Goal: Task Accomplishment & Management: Contribute content

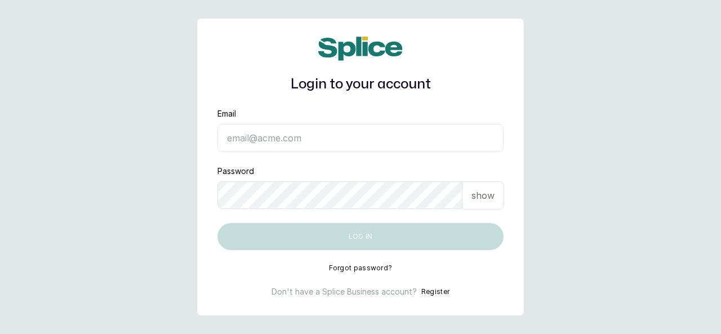
type input "drseyiprograms@gmail.com"
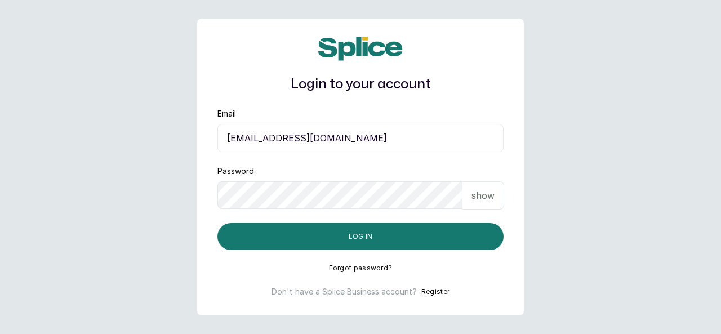
click at [641, 185] on main "Login to your account Email drseyiprograms@gmail.com Password show Log in Forgo…" at bounding box center [360, 167] width 721 height 334
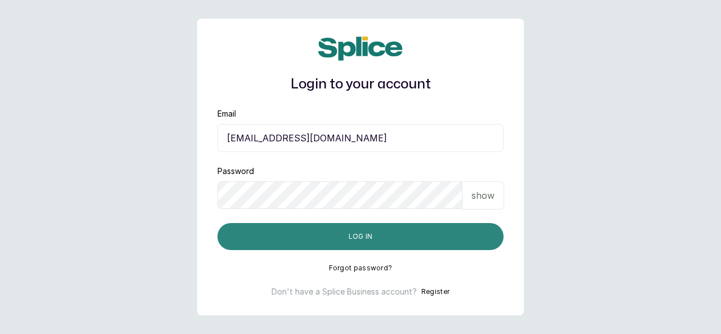
click at [344, 240] on button "Log in" at bounding box center [360, 236] width 286 height 27
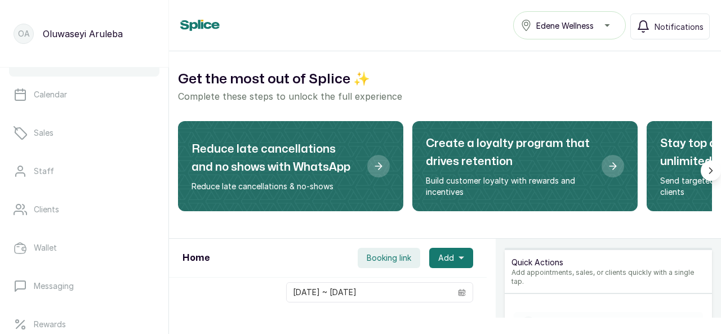
scroll to position [35, 0]
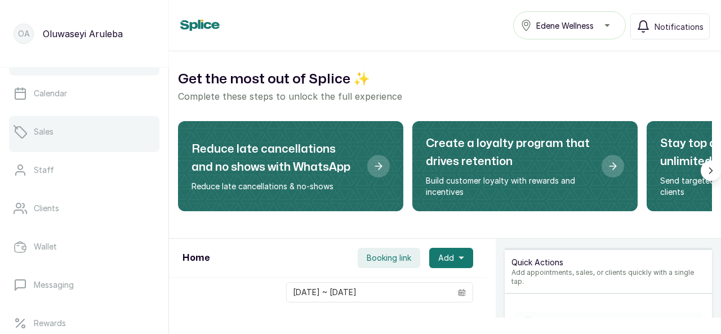
click at [72, 133] on link "Sales" at bounding box center [84, 132] width 150 height 32
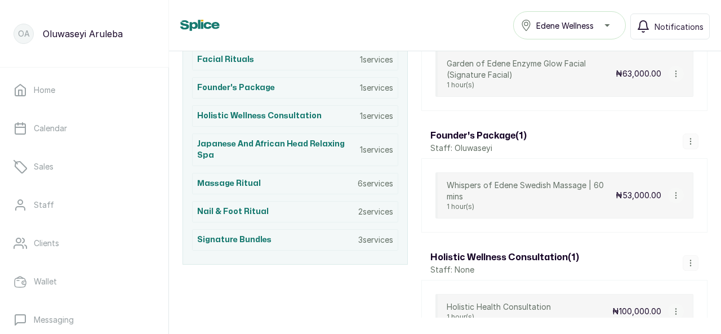
scroll to position [292, 0]
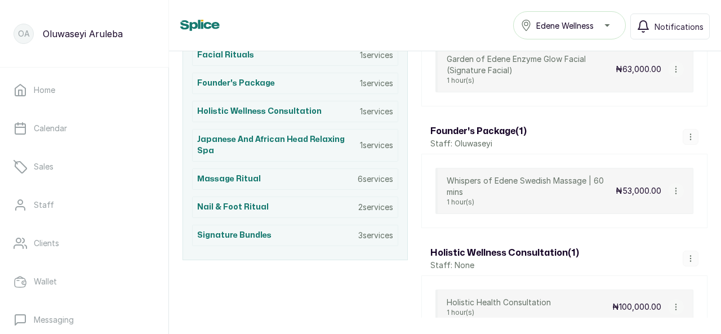
click at [489, 138] on p "Staff: Oluwaseyi" at bounding box center [478, 143] width 96 height 11
click at [490, 125] on h3 "Founder's Package ( 1 )" at bounding box center [478, 132] width 96 height 14
click at [528, 134] on div "Founder's Package ( 1 ) Staff: Oluwaseyi" at bounding box center [564, 137] width 286 height 34
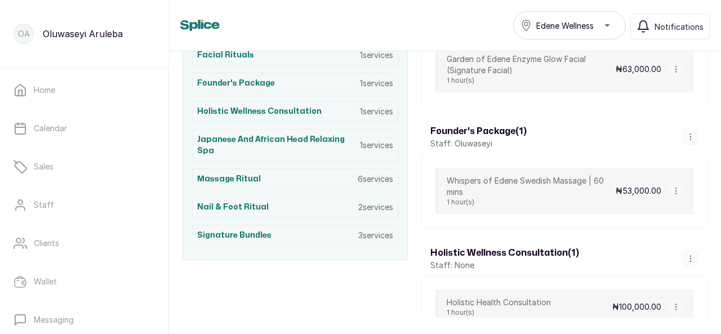
click at [507, 129] on h3 "Founder's Package ( 1 )" at bounding box center [478, 132] width 96 height 14
click at [597, 131] on div "Founder's Package ( 1 ) Staff: Oluwaseyi" at bounding box center [564, 137] width 286 height 34
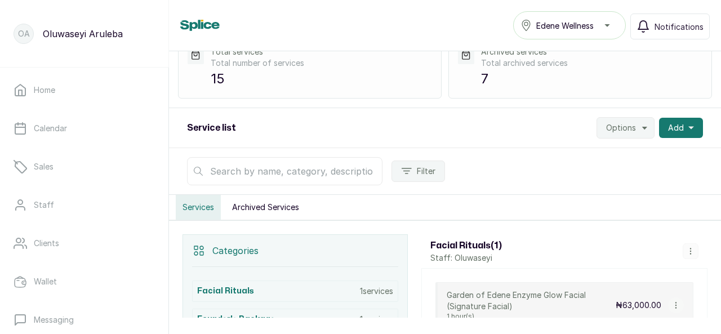
scroll to position [0, 0]
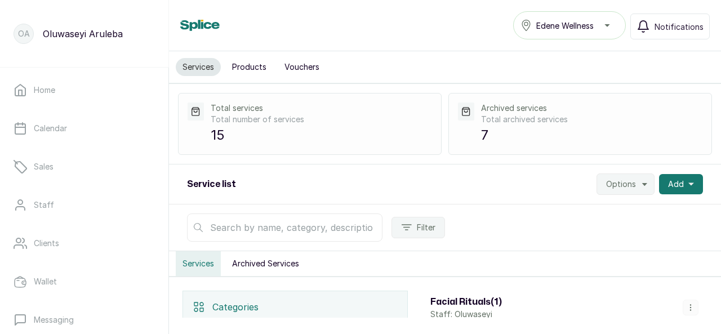
click at [258, 263] on button "Archived Services" at bounding box center [265, 263] width 81 height 25
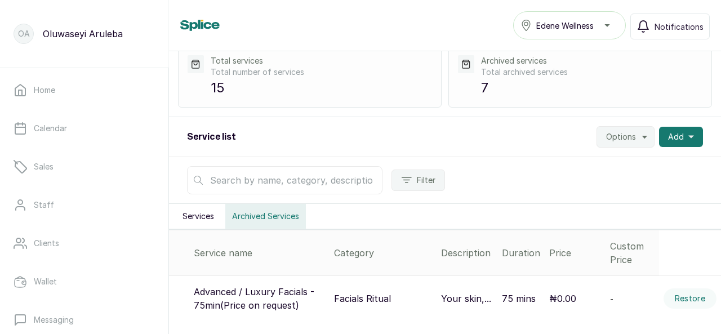
scroll to position [45, 0]
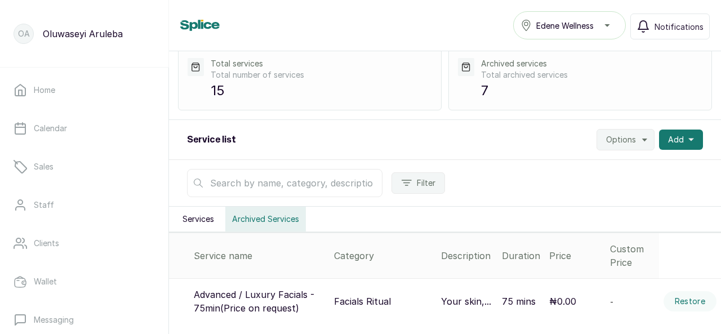
click at [202, 222] on button "Services" at bounding box center [198, 219] width 45 height 25
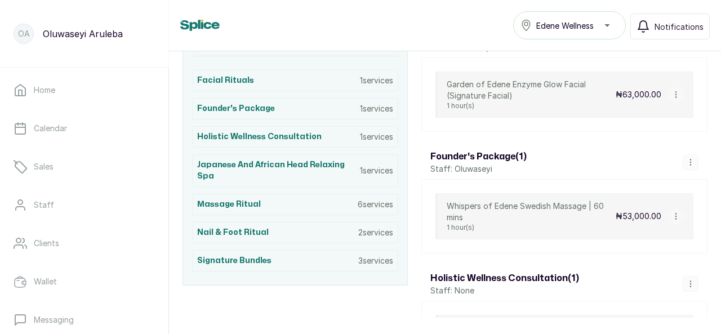
scroll to position [272, 0]
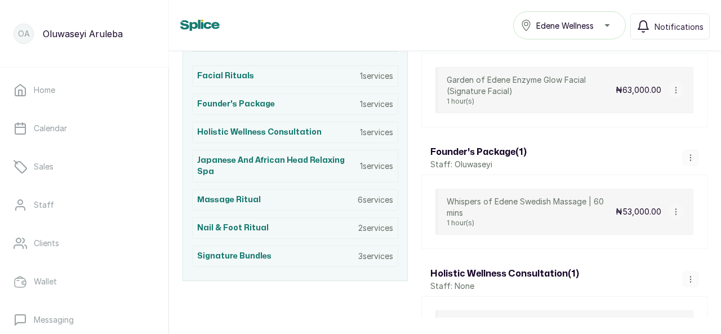
click at [687, 154] on icon "button" at bounding box center [691, 158] width 8 height 8
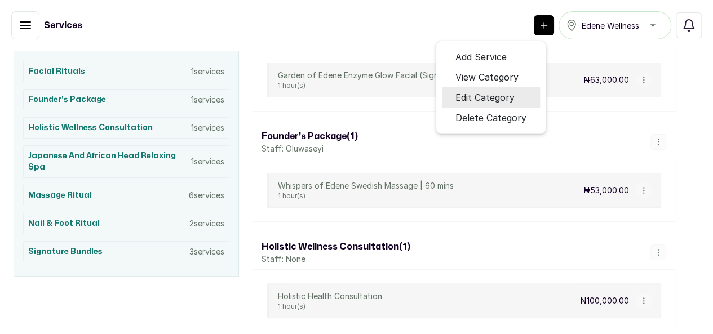
click at [514, 104] on span "Edit Category" at bounding box center [484, 98] width 59 height 14
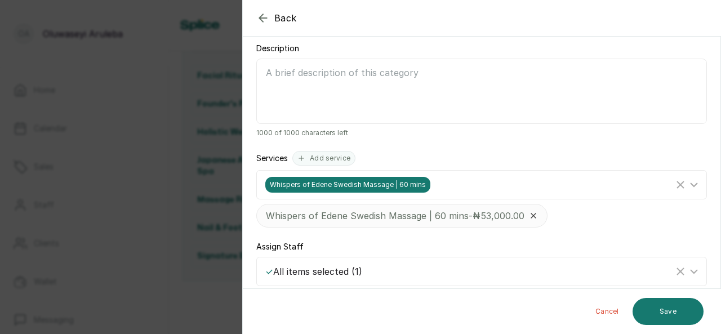
scroll to position [160, 0]
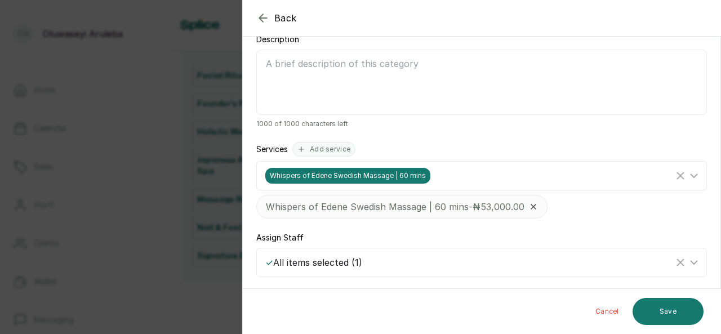
click at [538, 207] on icon at bounding box center [533, 206] width 9 height 9
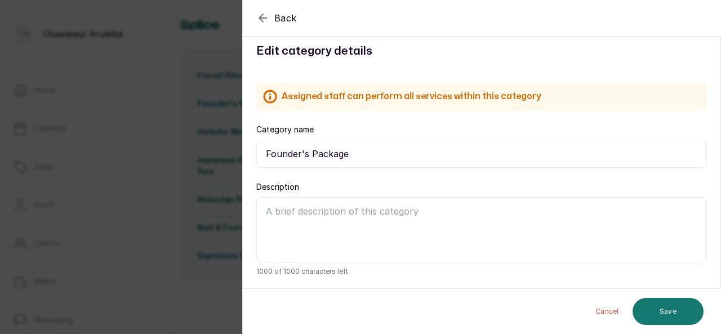
scroll to position [0, 0]
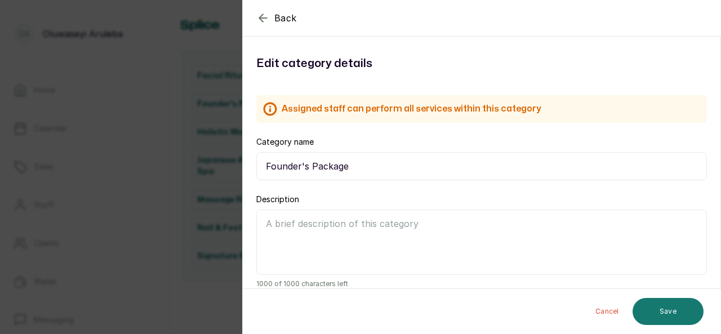
click at [601, 310] on button "Cancel" at bounding box center [608, 311] width 42 height 27
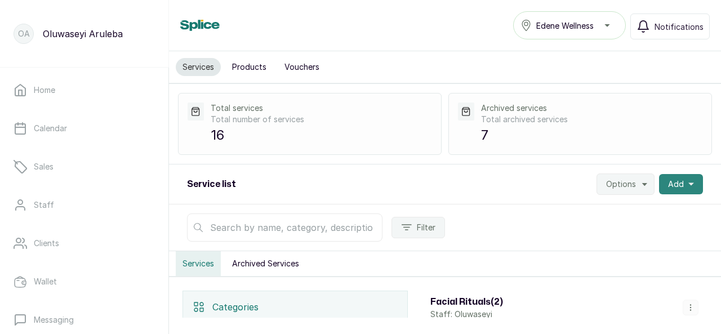
click at [678, 177] on button "Add" at bounding box center [681, 184] width 44 height 20
click at [629, 210] on span "Add Service" at bounding box center [640, 215] width 108 height 14
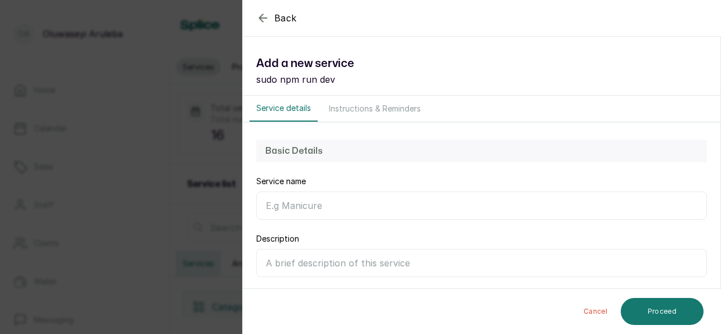
click at [346, 204] on input "Service name" at bounding box center [481, 206] width 451 height 28
type input "Founder's Package"
click at [337, 268] on input "Description" at bounding box center [481, 263] width 451 height 28
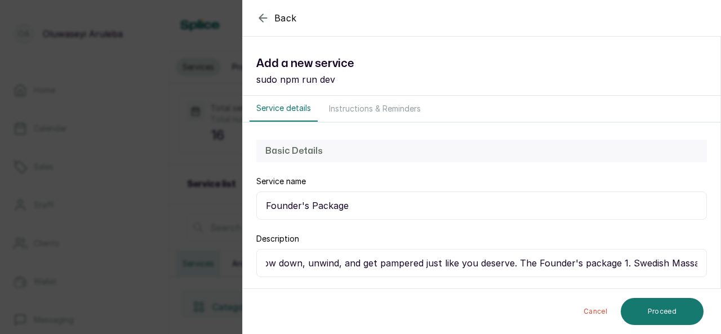
scroll to position [0, 357]
click at [609, 261] on input "Its our founder's birthday month and we are gifting you the perfect excuse to s…" at bounding box center [481, 263] width 451 height 28
click at [656, 265] on input "Its our founder's birthday month and we are gifting you the perfect excuse to s…" at bounding box center [481, 263] width 451 height 28
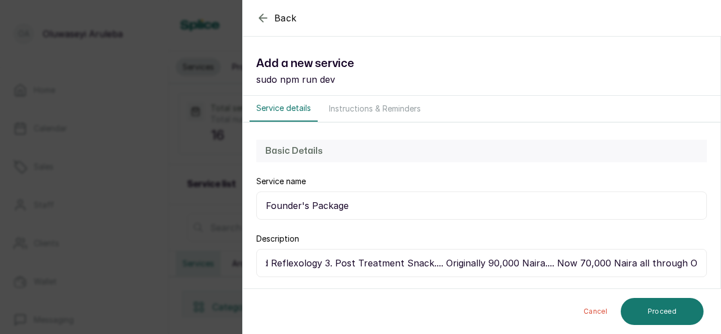
type input "Its our founder's birthday month and we are gifting you the perfect excuse to s…"
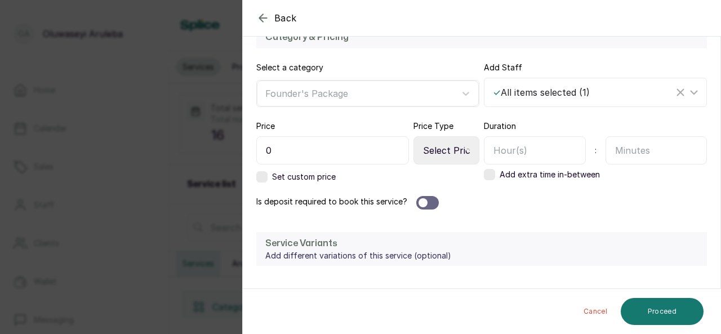
scroll to position [340, 0]
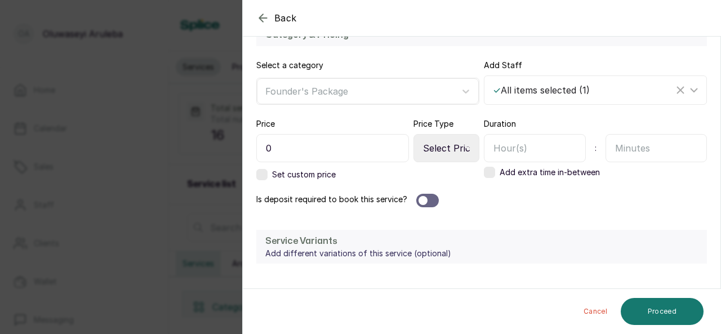
click at [348, 141] on input "0" at bounding box center [332, 148] width 153 height 28
type input "70,000"
click at [445, 143] on select "Select Price Type Fixed From" at bounding box center [447, 148] width 66 height 28
select select "fixed"
click at [414, 134] on select "Select Price Type Fixed From" at bounding box center [447, 148] width 66 height 28
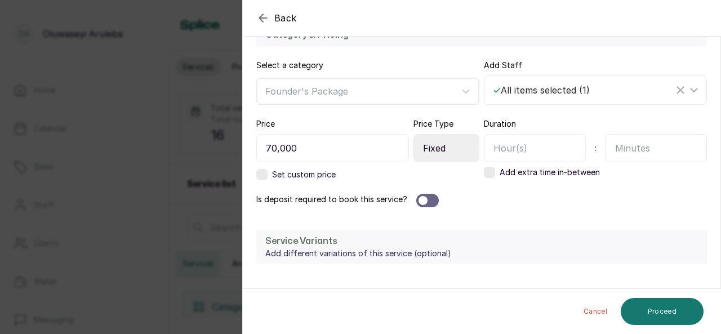
click at [496, 149] on input "text" at bounding box center [535, 148] width 102 height 28
type input "2"
click at [658, 307] on button "Proceed" at bounding box center [662, 311] width 83 height 27
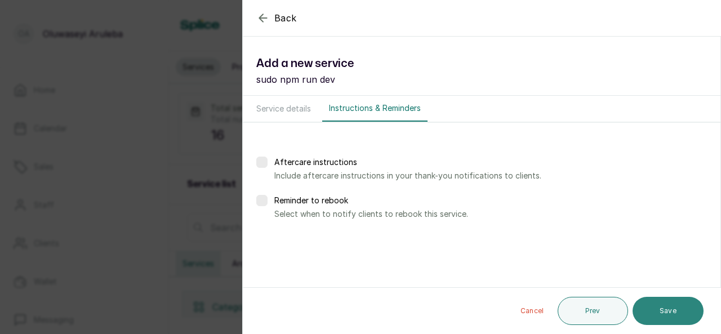
click at [659, 310] on button "Save" at bounding box center [668, 311] width 71 height 28
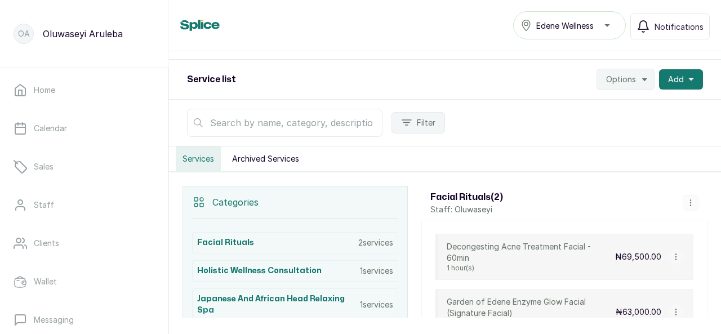
scroll to position [88, 0]
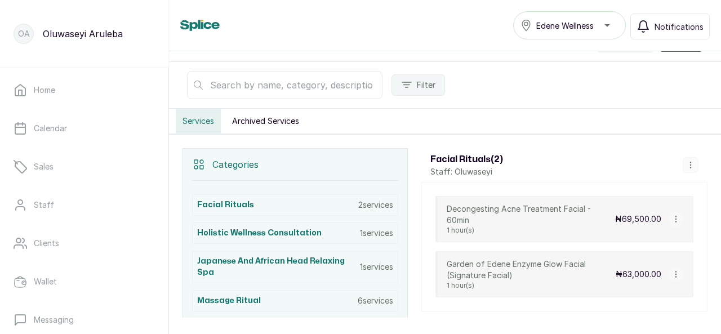
scroll to position [134, 0]
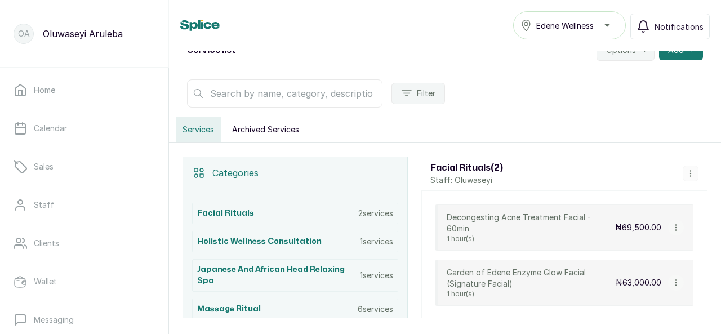
click at [251, 130] on button "Archived Services" at bounding box center [265, 129] width 81 height 25
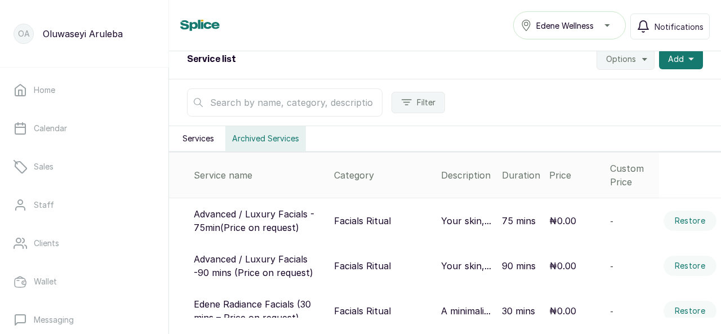
scroll to position [0, 0]
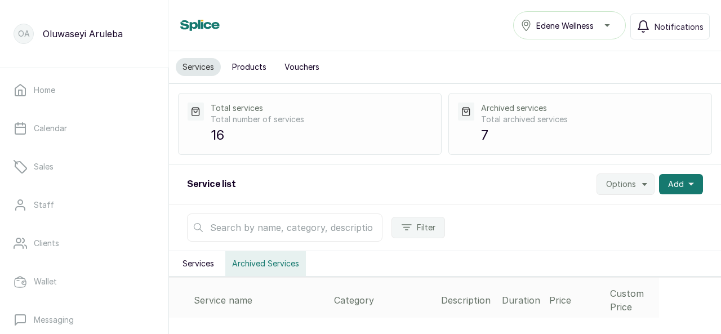
click at [205, 262] on button "Services" at bounding box center [198, 263] width 45 height 25
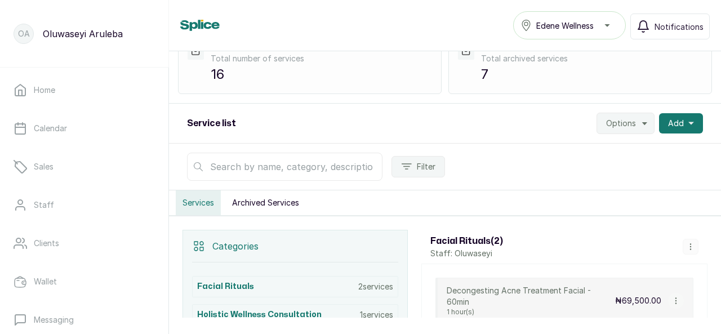
scroll to position [57, 0]
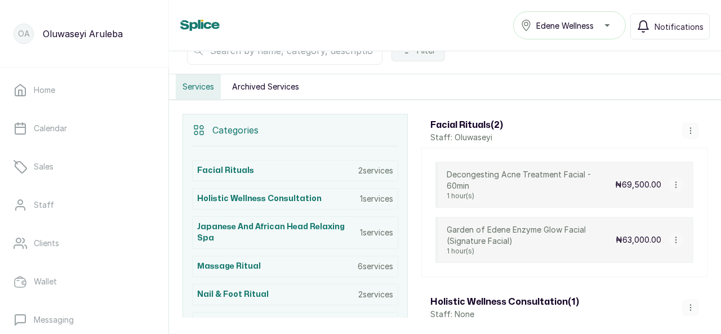
scroll to position [229, 0]
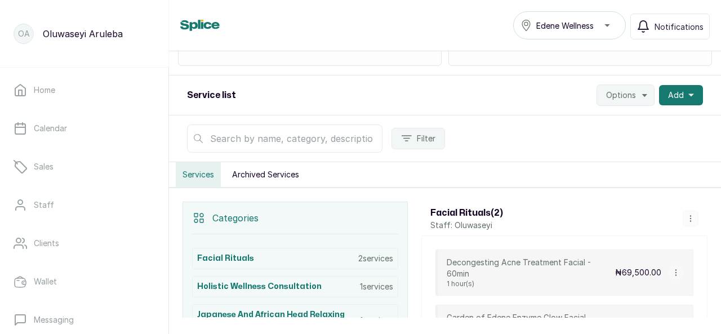
scroll to position [48, 0]
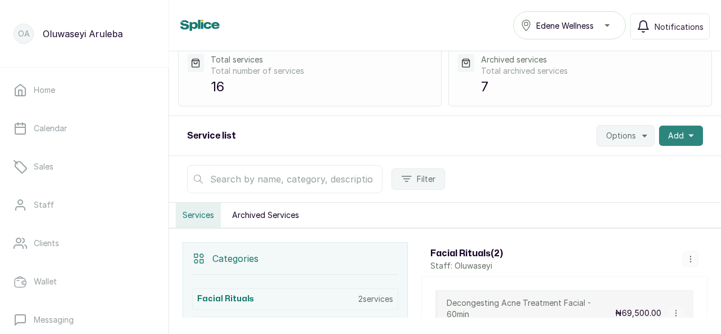
click at [689, 137] on button "Add" at bounding box center [681, 136] width 44 height 20
click at [625, 166] on span "Add Service" at bounding box center [640, 166] width 108 height 14
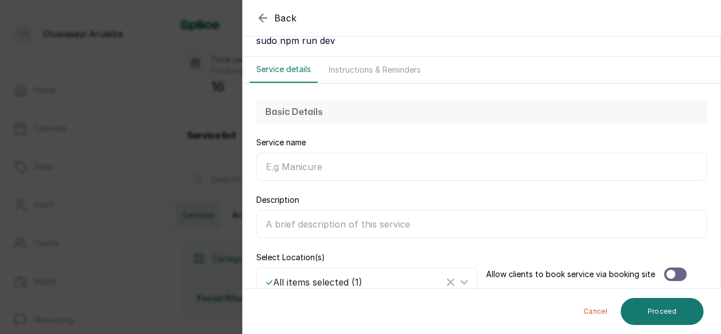
scroll to position [0, 0]
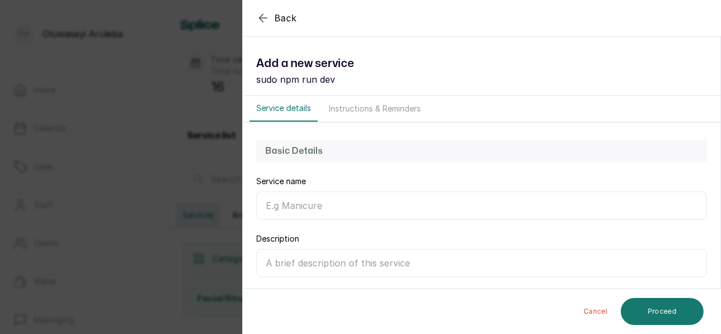
click at [324, 81] on p "sudo npm run dev" at bounding box center [481, 80] width 451 height 14
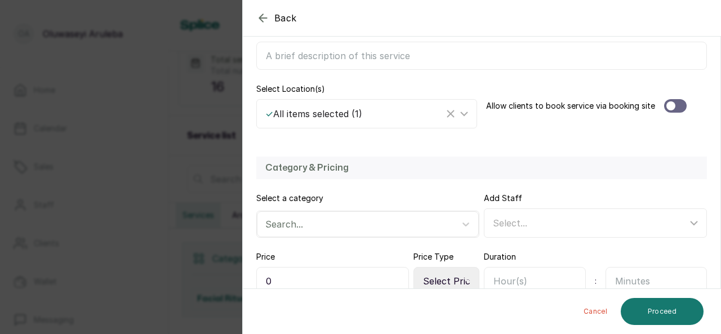
scroll to position [208, 0]
click at [447, 111] on line "Clear Selected" at bounding box center [450, 112] width 7 height 7
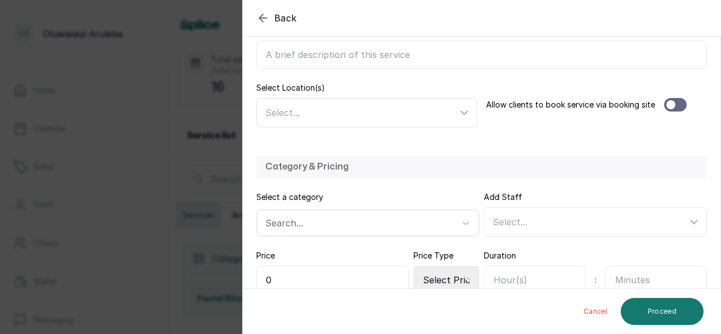
click at [458, 117] on icon at bounding box center [465, 113] width 14 height 14
click at [516, 149] on div "Category & Pricing Select a category Search... Add Staff Select... Price 0 Pric…" at bounding box center [482, 246] width 478 height 204
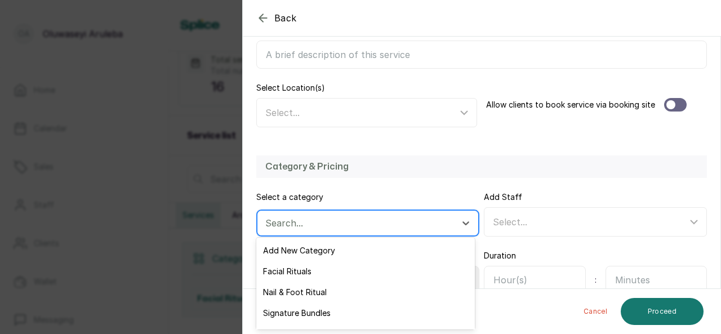
click at [370, 221] on div at bounding box center [357, 223] width 185 height 15
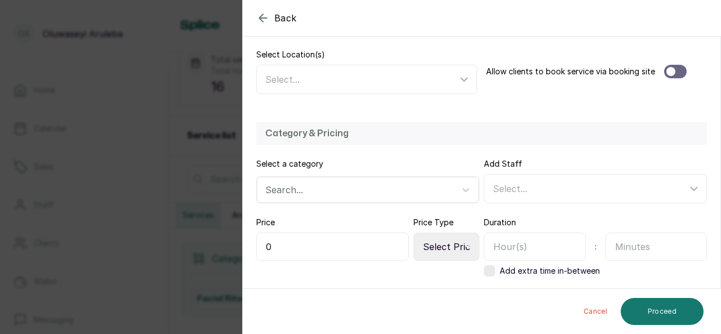
scroll to position [251, 0]
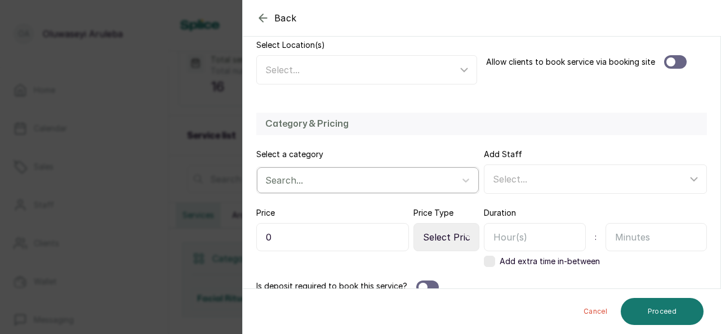
click at [446, 180] on div at bounding box center [357, 180] width 185 height 15
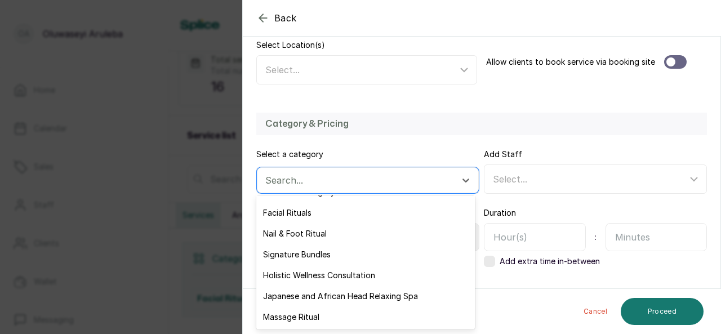
scroll to position [0, 0]
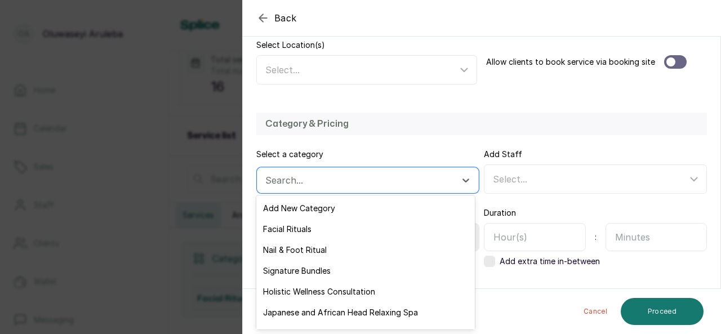
click at [446, 139] on div "Category & Pricing Select a category 7 results available. Use Up and Down to ch…" at bounding box center [482, 203] width 478 height 204
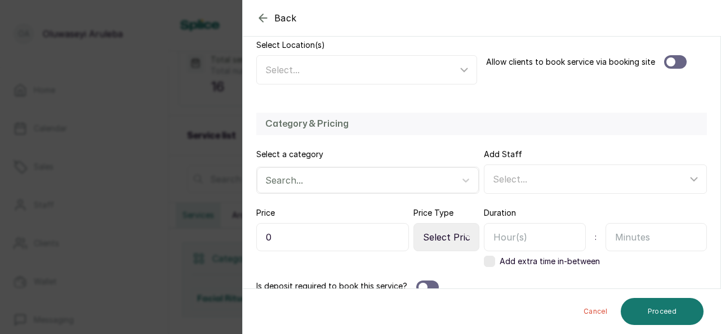
click at [443, 233] on select "Select Price Type Fixed From" at bounding box center [447, 237] width 66 height 28
select select "fixed"
click at [414, 223] on select "Select Price Type Fixed From" at bounding box center [447, 237] width 66 height 28
click at [355, 242] on input "0" at bounding box center [332, 237] width 153 height 28
type input "70,000"
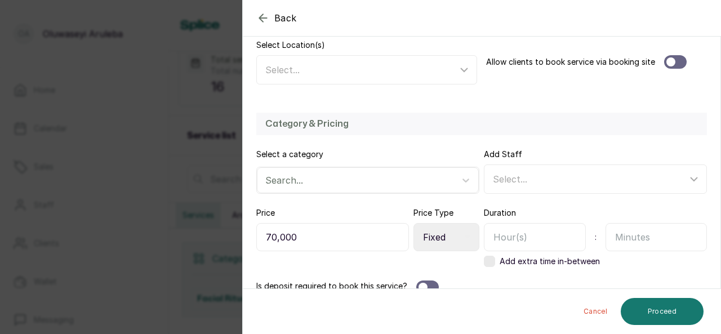
click at [518, 230] on input "text" at bounding box center [535, 237] width 102 height 28
type input "2"
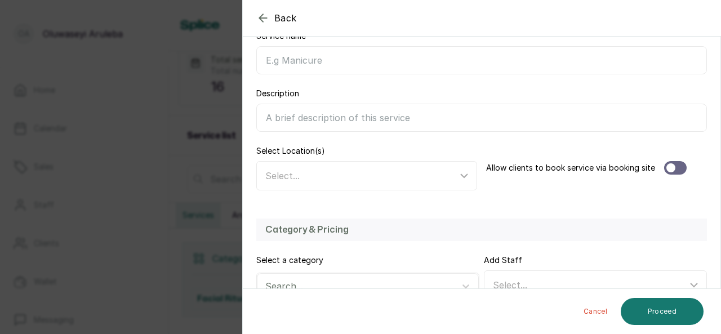
scroll to position [135, 0]
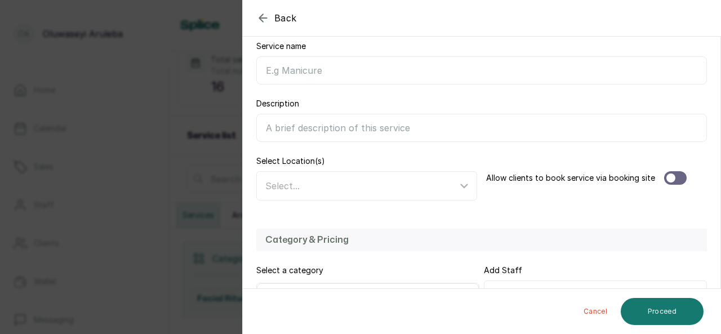
click at [350, 130] on input "Description" at bounding box center [481, 128] width 451 height 28
paste input "It’s our Founder’s Birthday Month! And we are gifting you the perfect excuse to…"
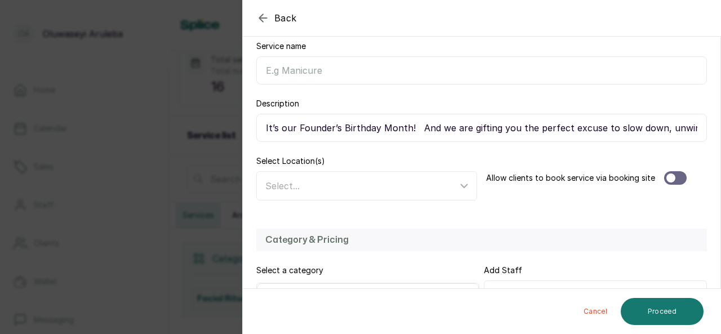
scroll to position [0, 1356]
type input "It’s our Founder’s Birthday Month! And we are gifting you the perfect excuse to…"
click at [300, 76] on input "Service name" at bounding box center [481, 70] width 451 height 28
type input "Founder's Package"
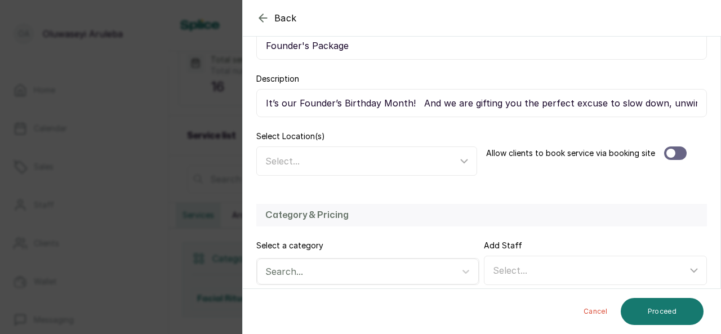
scroll to position [222, 0]
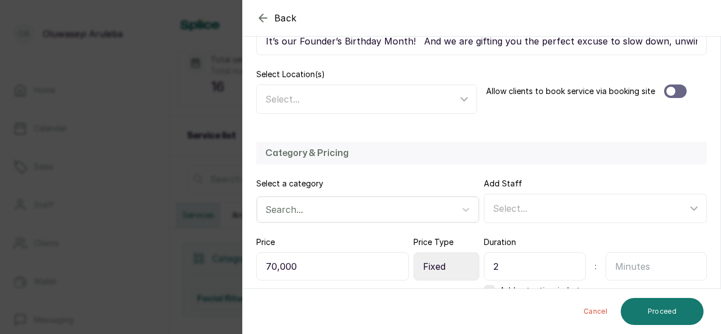
click at [674, 89] on div at bounding box center [675, 92] width 23 height 14
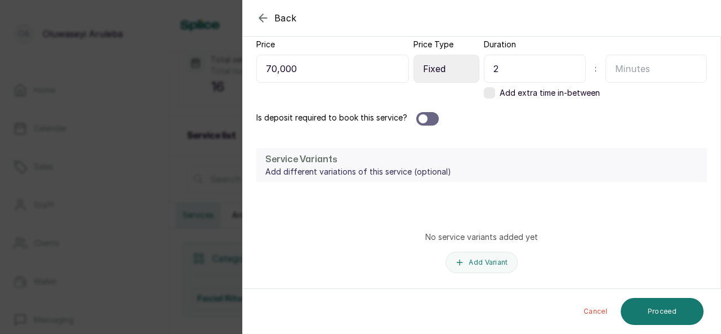
scroll to position [448, 0]
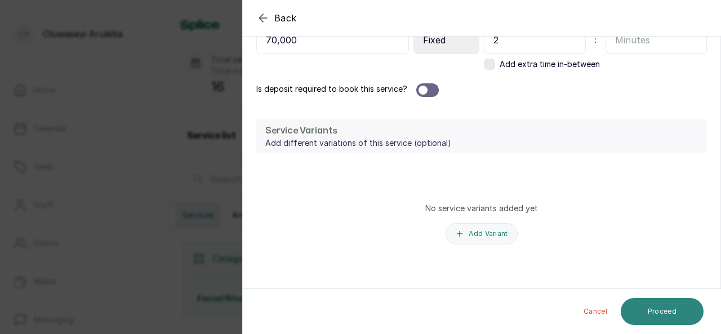
click at [663, 310] on button "Proceed" at bounding box center [662, 311] width 83 height 27
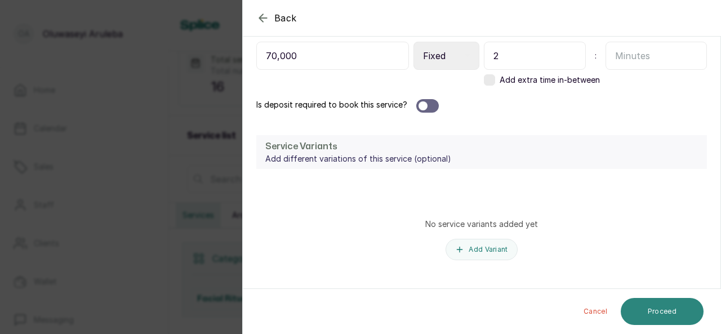
scroll to position [464, 0]
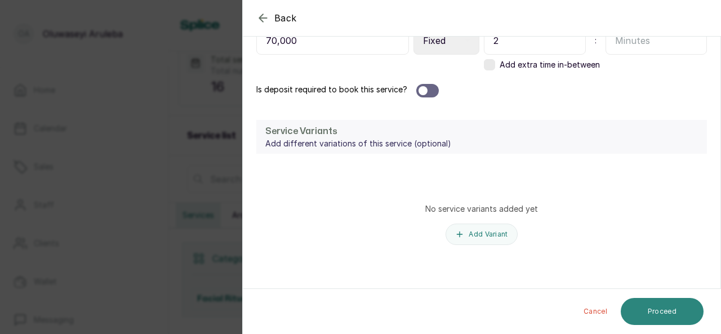
click at [663, 310] on button "Proceed" at bounding box center [662, 311] width 83 height 27
click at [659, 309] on button "Proceed" at bounding box center [662, 311] width 83 height 27
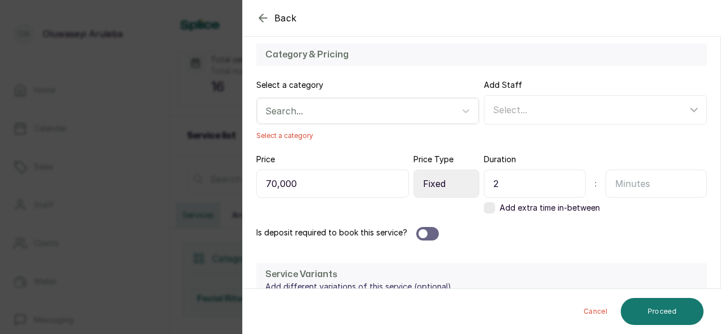
scroll to position [320, 0]
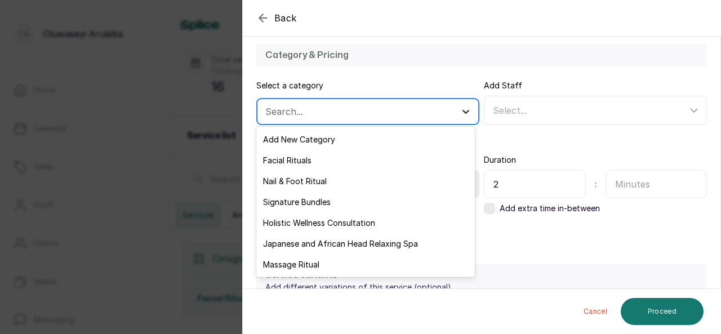
click at [460, 114] on icon at bounding box center [465, 111] width 11 height 11
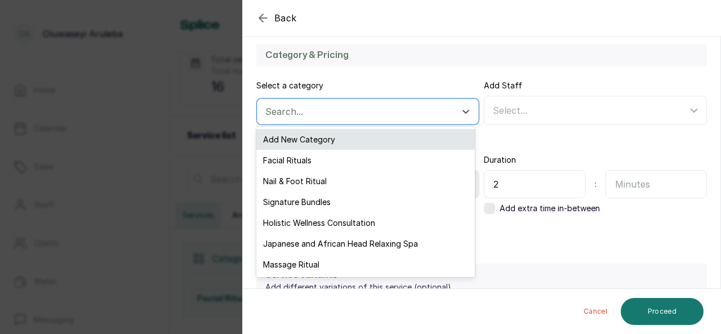
click at [368, 139] on div "Add New Category" at bounding box center [365, 139] width 218 height 21
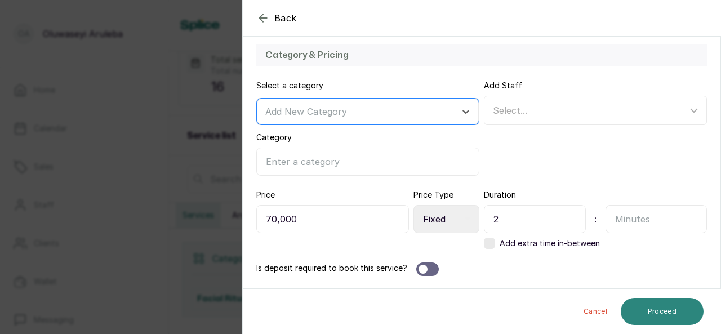
click at [659, 313] on button "Proceed" at bounding box center [662, 311] width 83 height 27
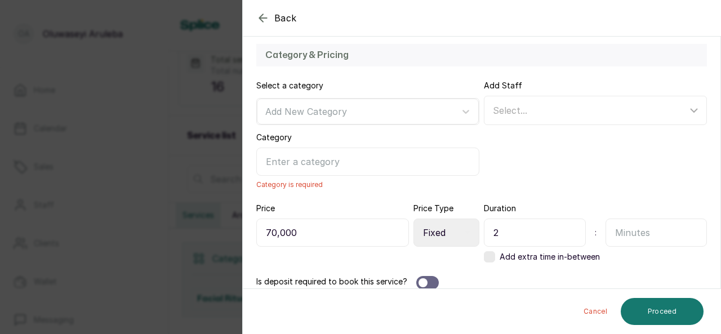
click at [283, 154] on input "Category" at bounding box center [367, 162] width 223 height 28
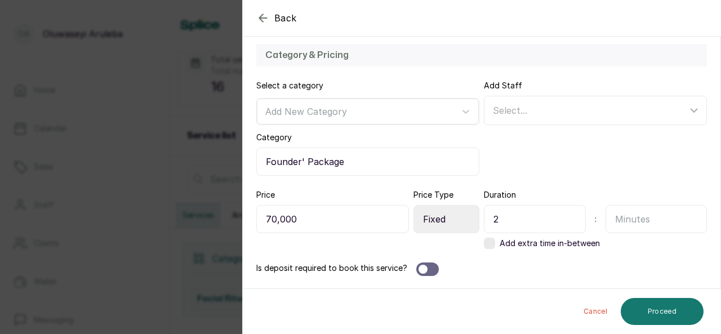
click at [302, 158] on input "Founder' Package" at bounding box center [367, 162] width 223 height 28
type input "Founder's Package"
click at [652, 315] on button "Proceed" at bounding box center [662, 311] width 83 height 27
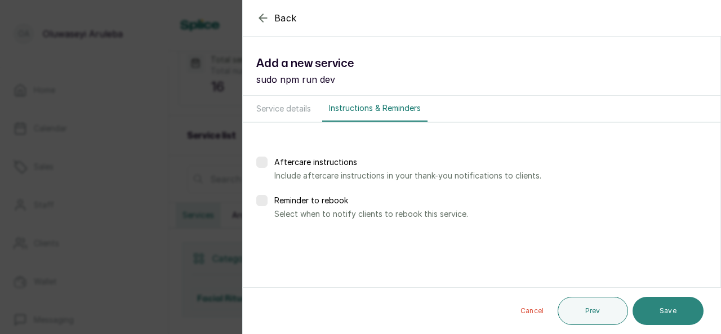
click at [660, 313] on button "Save" at bounding box center [668, 311] width 71 height 28
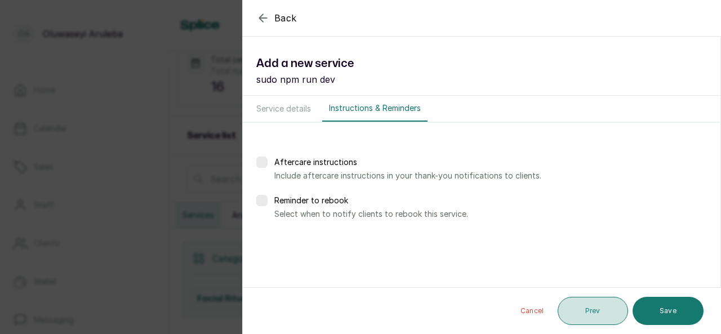
click at [589, 313] on button "Prev" at bounding box center [593, 311] width 70 height 28
select select "fixed"
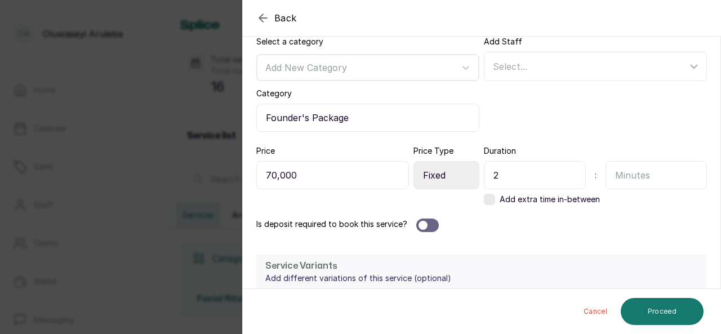
scroll to position [368, 0]
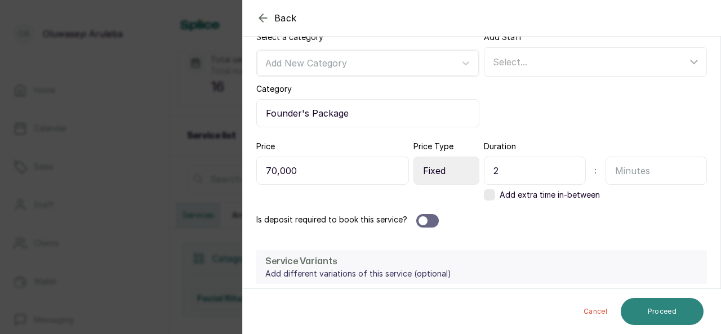
click at [684, 307] on button "Proceed" at bounding box center [662, 311] width 83 height 27
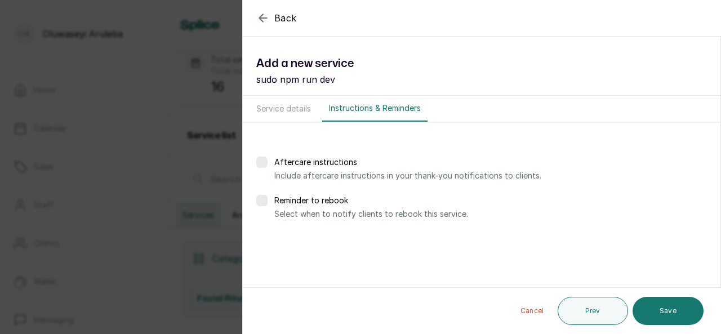
scroll to position [0, 0]
click at [684, 307] on button "Save" at bounding box center [668, 311] width 71 height 28
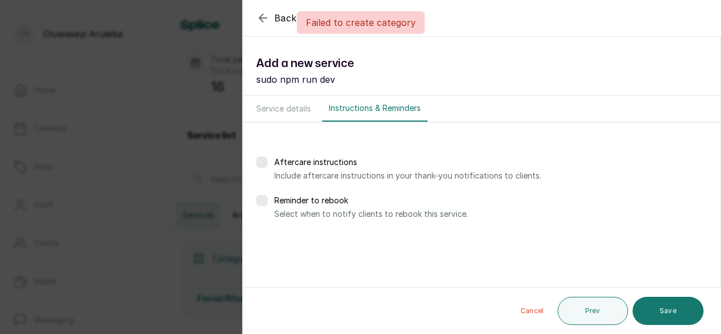
click at [278, 113] on button "Service details" at bounding box center [284, 109] width 68 height 26
select select "fixed"
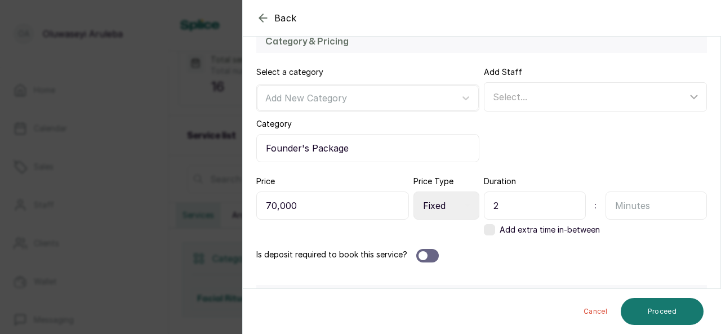
scroll to position [335, 0]
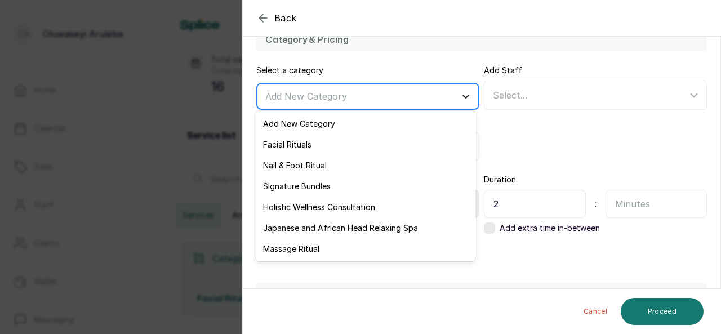
click at [460, 96] on icon at bounding box center [465, 96] width 11 height 11
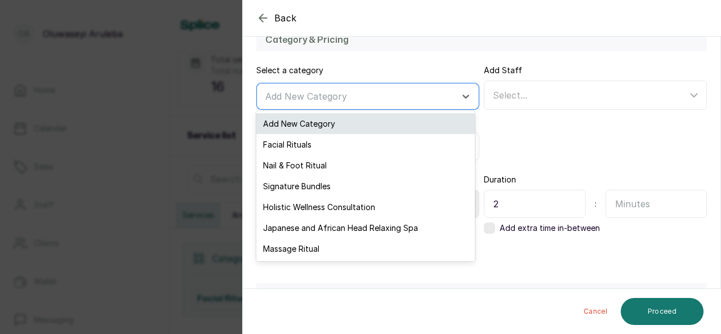
click at [349, 130] on div "Add New Category" at bounding box center [365, 123] width 218 height 21
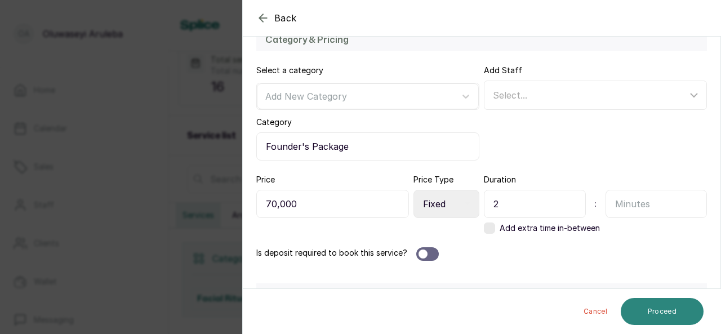
click at [650, 309] on button "Proceed" at bounding box center [662, 311] width 83 height 27
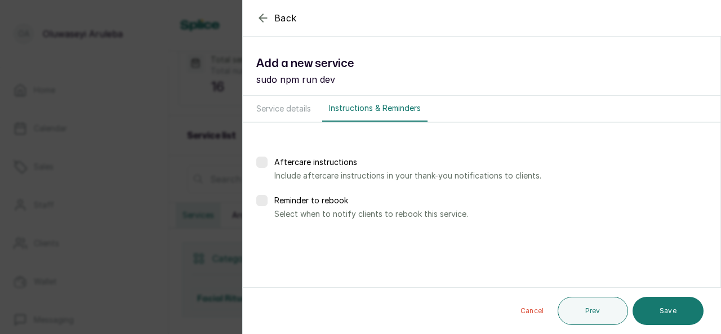
click at [650, 309] on button "Save" at bounding box center [668, 311] width 71 height 28
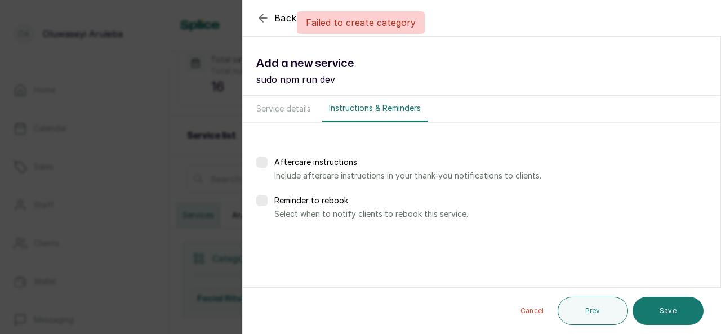
click at [290, 111] on button "Service details" at bounding box center [284, 109] width 68 height 26
select select "fixed"
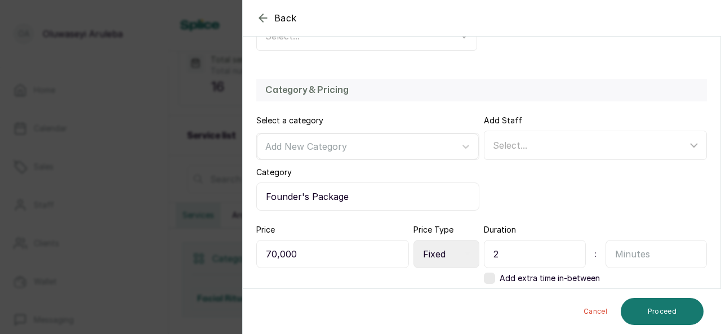
scroll to position [287, 0]
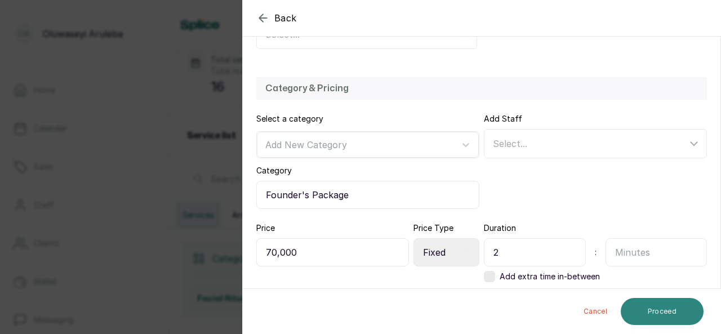
click at [662, 313] on button "Proceed" at bounding box center [662, 311] width 83 height 27
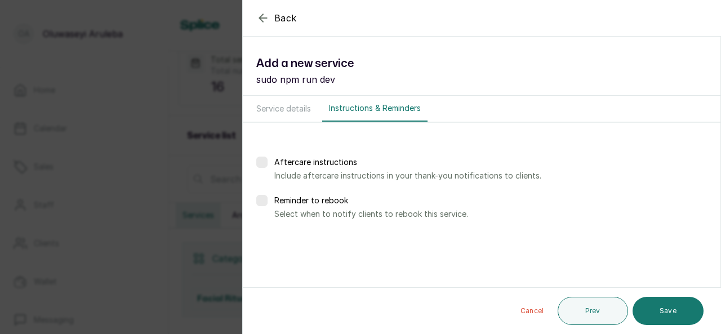
click at [662, 313] on button "Save" at bounding box center [668, 311] width 71 height 28
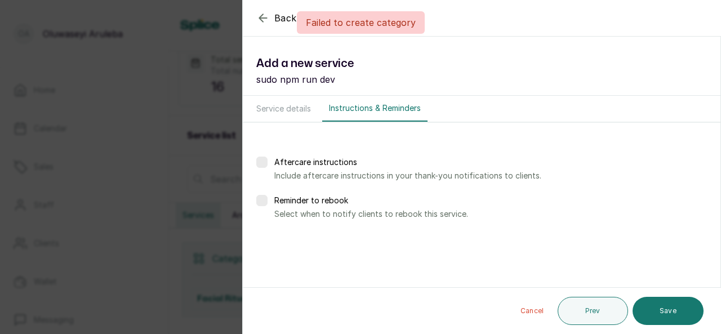
click at [662, 313] on button "Save" at bounding box center [668, 311] width 71 height 28
click at [288, 112] on button "Service details" at bounding box center [284, 109] width 68 height 26
select select "fixed"
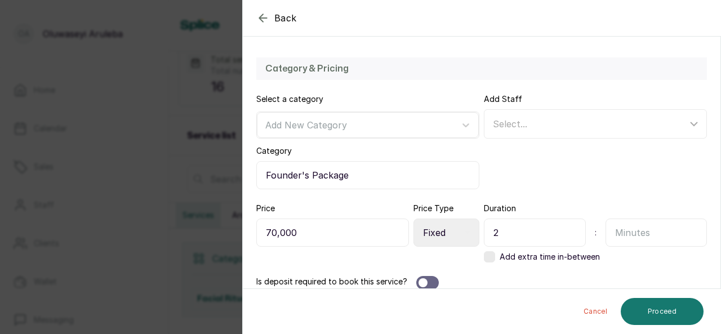
scroll to position [308, 0]
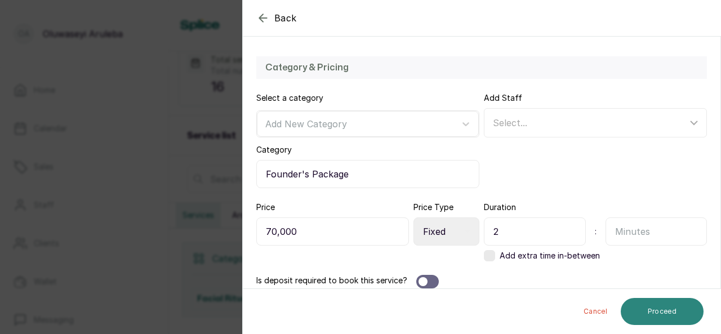
click at [643, 317] on button "Proceed" at bounding box center [662, 311] width 83 height 27
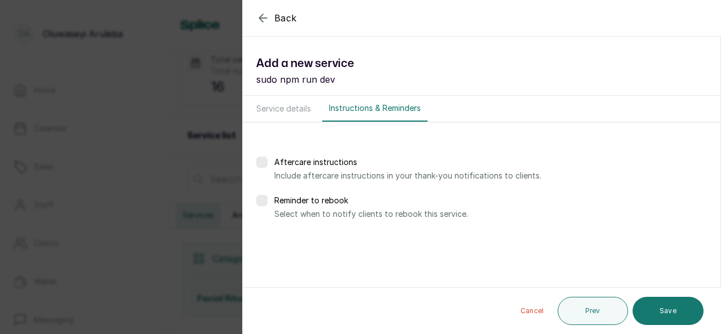
scroll to position [0, 0]
click at [659, 312] on button "Save" at bounding box center [668, 311] width 71 height 28
click at [304, 110] on button "Service details" at bounding box center [284, 109] width 68 height 26
select select "fixed"
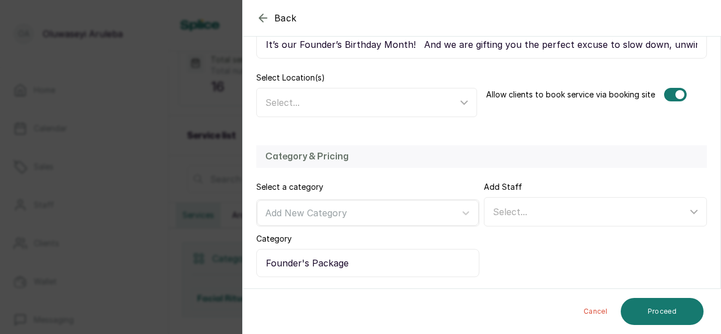
scroll to position [220, 0]
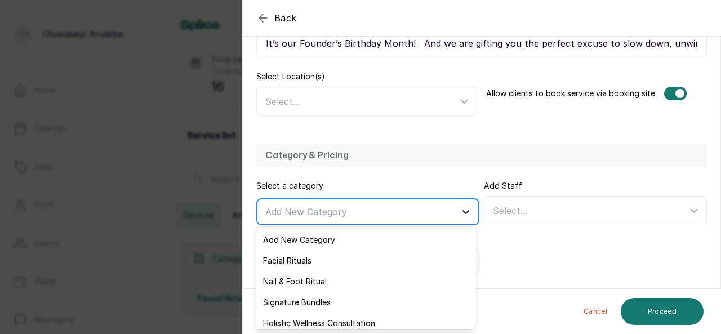
click at [463, 212] on icon at bounding box center [465, 211] width 11 height 11
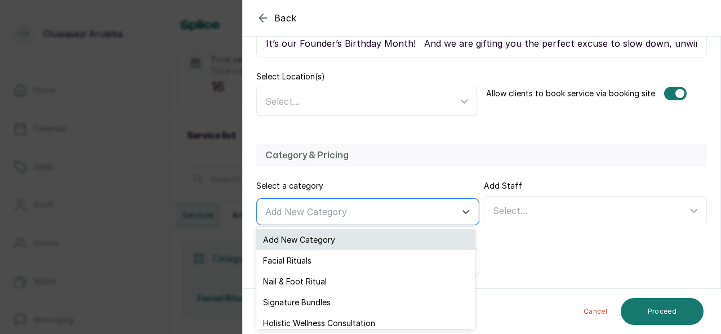
click at [425, 237] on div "Add New Category" at bounding box center [365, 239] width 218 height 21
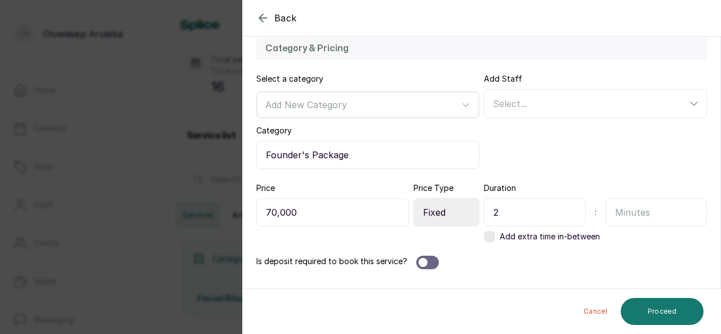
scroll to position [332, 0]
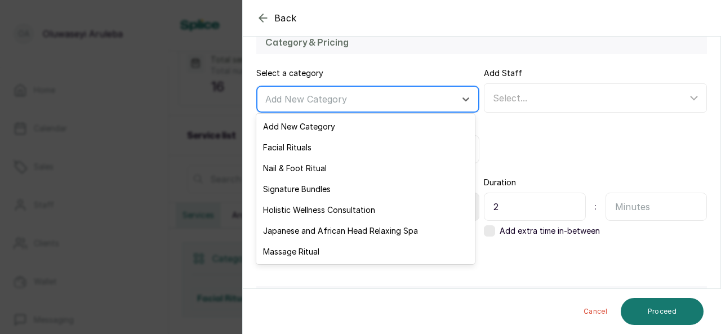
click at [451, 103] on div "Add New Category" at bounding box center [358, 99] width 196 height 19
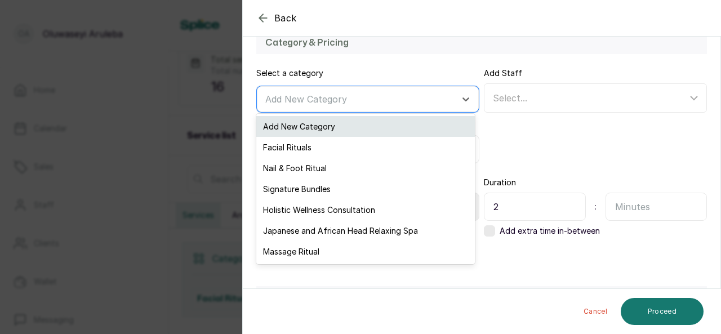
click at [326, 132] on div "Add New Category" at bounding box center [365, 126] width 218 height 21
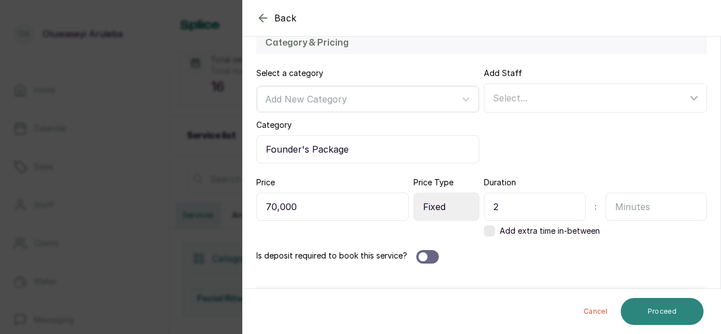
click at [664, 308] on button "Proceed" at bounding box center [662, 311] width 83 height 27
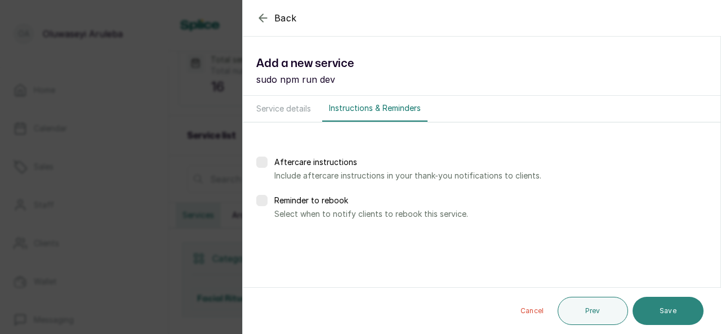
click at [661, 307] on button "Save" at bounding box center [668, 311] width 71 height 28
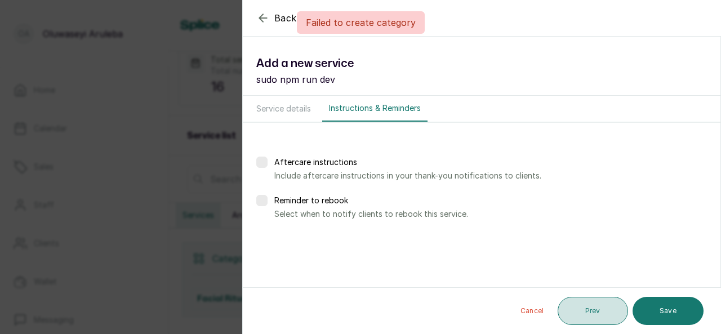
click at [605, 309] on button "Prev" at bounding box center [593, 311] width 70 height 28
select select "fixed"
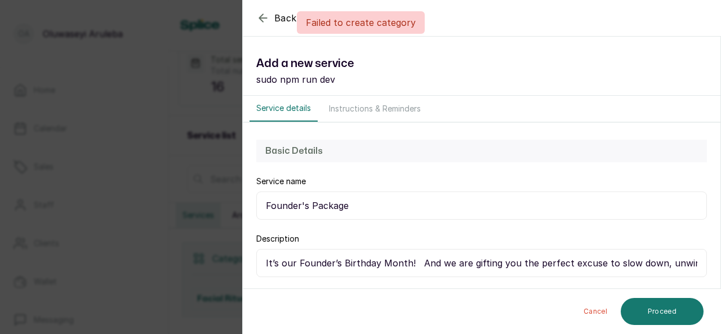
click at [264, 23] on div "Failed to create category" at bounding box center [360, 22] width 721 height 23
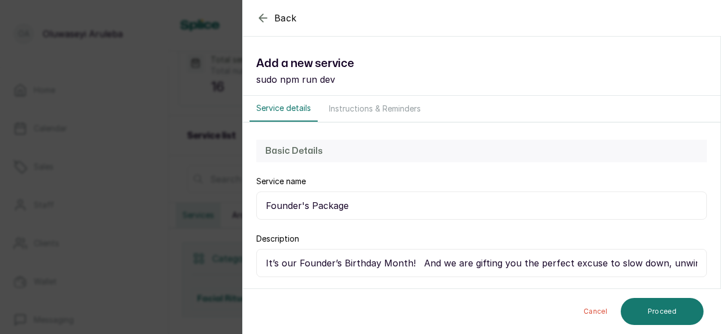
click at [264, 19] on icon "button" at bounding box center [263, 18] width 14 height 14
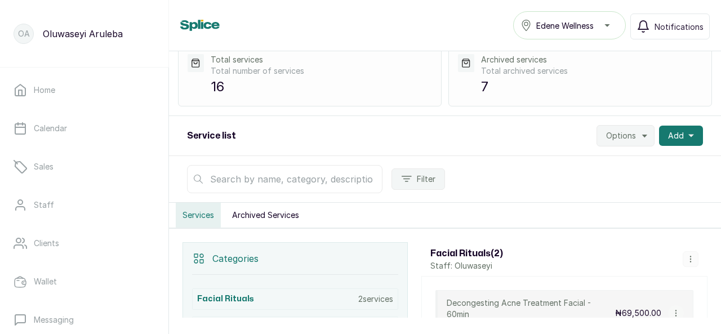
click at [641, 135] on icon "button" at bounding box center [645, 135] width 9 height 9
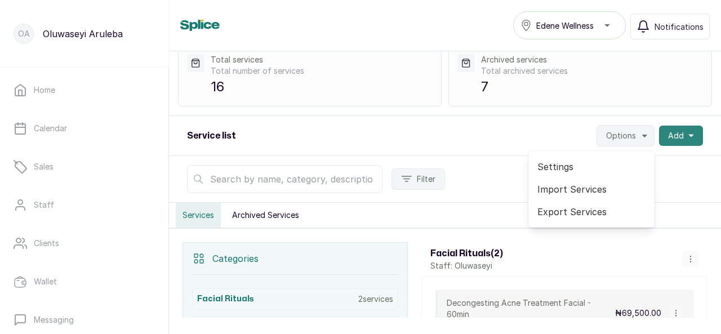
click at [674, 135] on span "Add" at bounding box center [676, 135] width 16 height 11
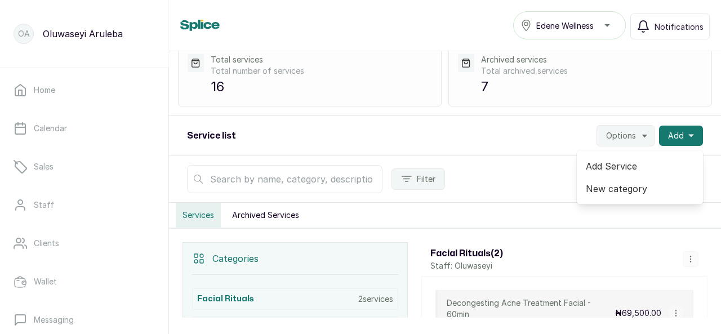
click at [631, 183] on span "New category" at bounding box center [640, 189] width 108 height 14
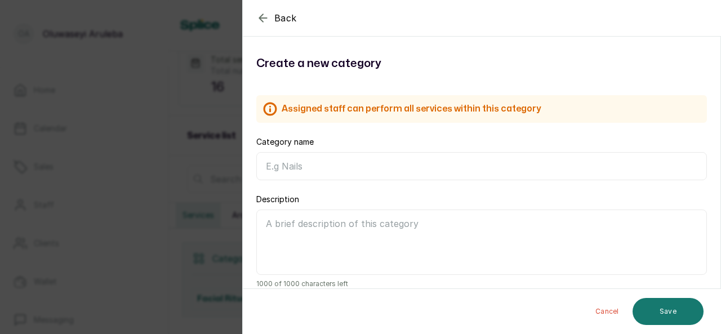
click at [339, 167] on input "Category name" at bounding box center [481, 166] width 451 height 28
type input "Founder's Package"
click at [397, 221] on textarea "Description" at bounding box center [481, 242] width 451 height 65
paste textarea "It’s our Founder’s Birthday Month! And we are gifting you the perfect excuse to…"
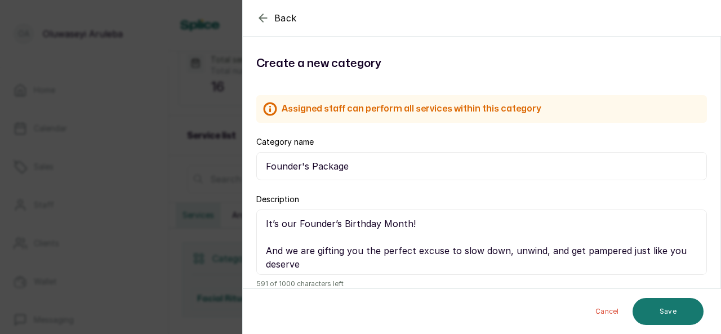
scroll to position [130, 0]
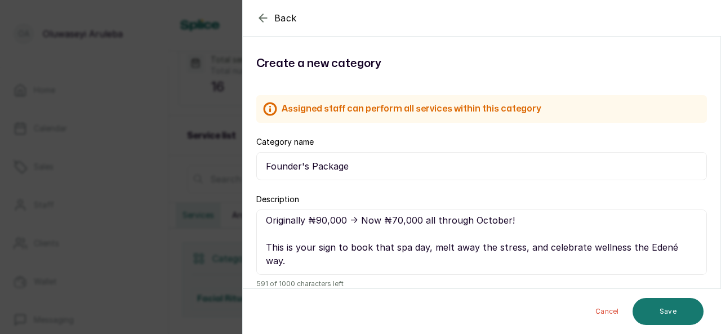
type textarea "It’s our Founder’s Birthday Month! And we are gifting you the perfect excuse to…"
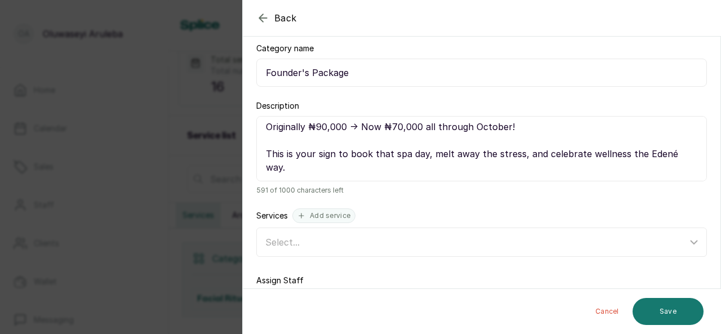
scroll to position [136, 0]
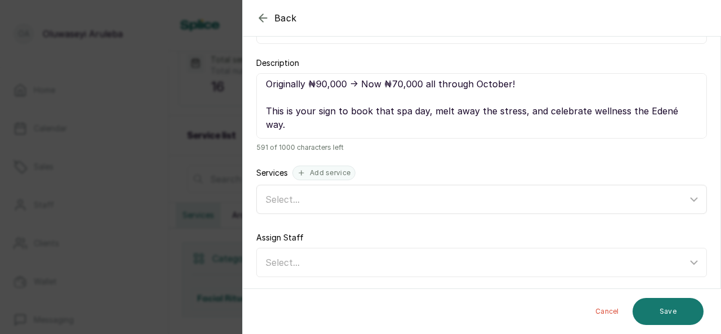
click at [421, 203] on div "Select..." at bounding box center [476, 200] width 422 height 14
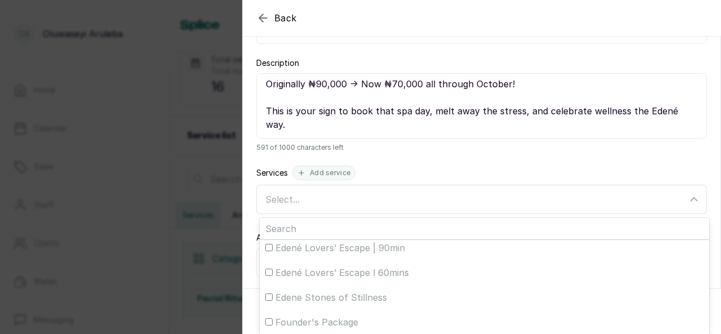
scroll to position [0, 0]
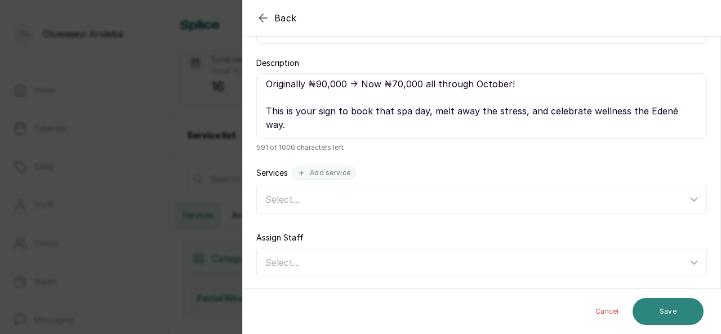
click at [657, 309] on button "Save" at bounding box center [668, 311] width 71 height 27
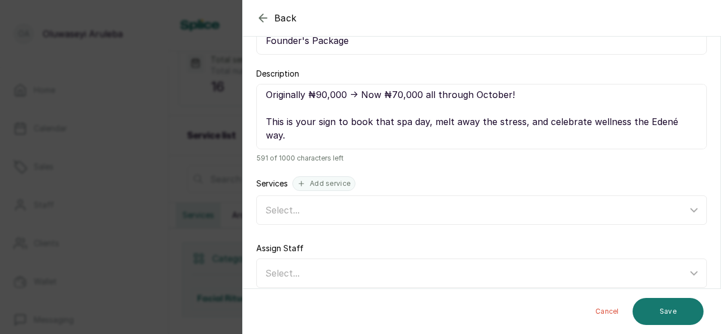
scroll to position [134, 0]
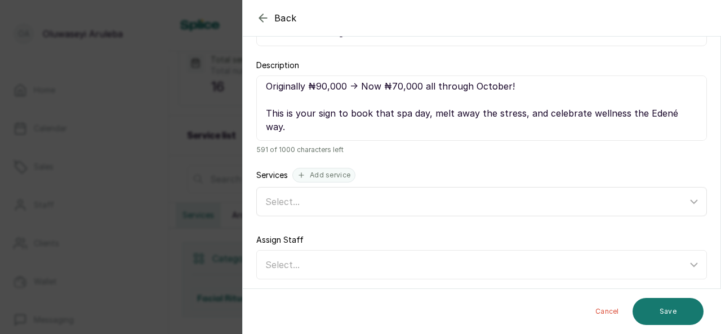
click at [571, 206] on div "Select..." at bounding box center [476, 202] width 422 height 14
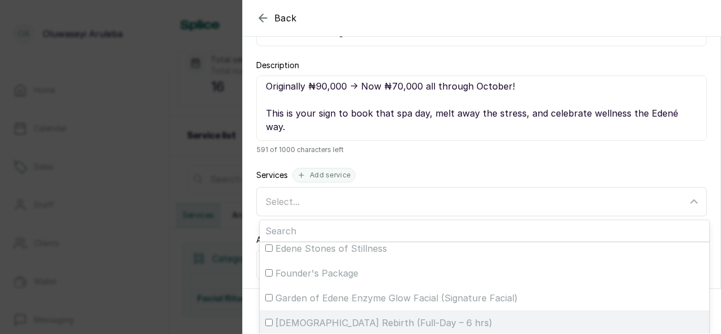
scroll to position [156, 0]
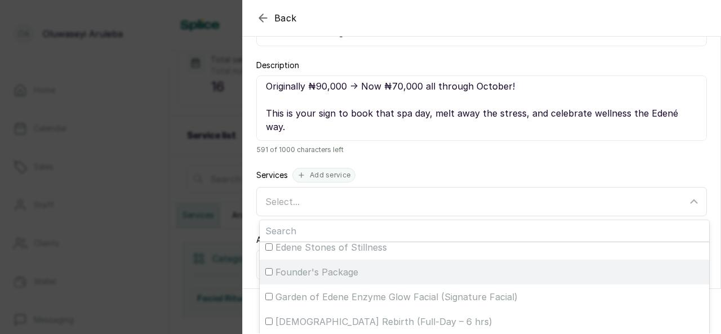
click at [272, 271] on input "Founder's Package" at bounding box center [268, 271] width 7 height 7
checkbox input "true"
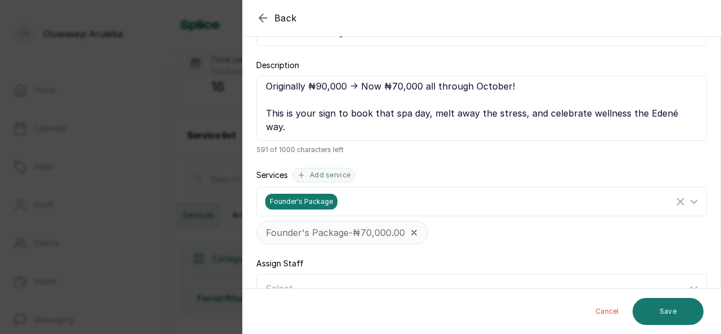
scroll to position [160, 0]
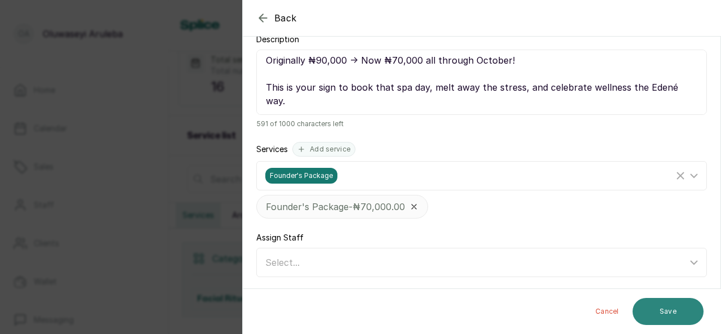
click at [682, 310] on button "Save" at bounding box center [668, 311] width 71 height 27
click at [668, 265] on div "Select..." at bounding box center [476, 263] width 422 height 14
click at [687, 260] on icon at bounding box center [694, 263] width 14 height 14
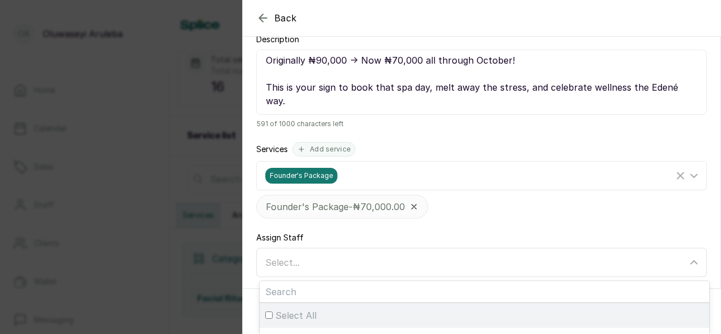
click at [272, 315] on div "Select All" at bounding box center [484, 316] width 438 height 14
click at [272, 315] on input "Select All" at bounding box center [268, 315] width 7 height 7
checkbox input "true"
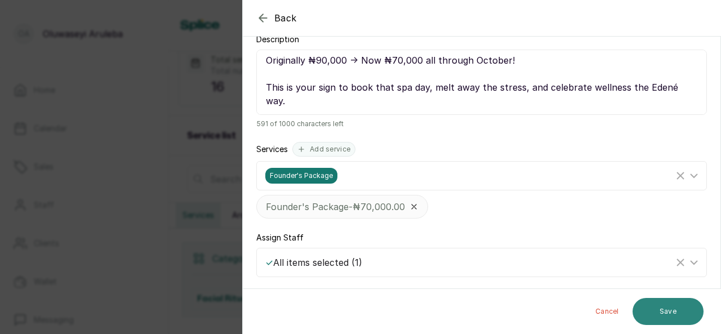
click at [681, 313] on button "Save" at bounding box center [668, 311] width 71 height 27
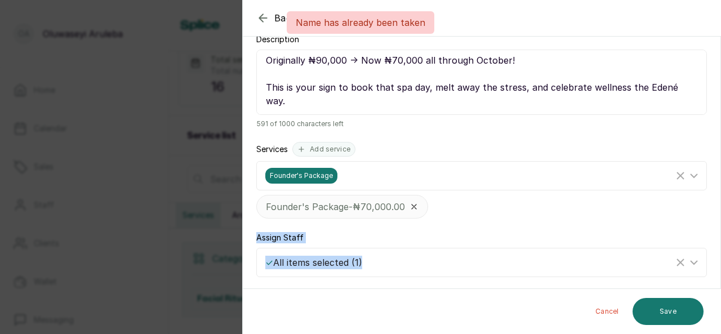
drag, startPoint x: 721, startPoint y: 274, endPoint x: 718, endPoint y: 192, distance: 82.9
click at [718, 192] on section "Back Category Create a new category Assigned staff can perform all services wit…" at bounding box center [481, 167] width 479 height 334
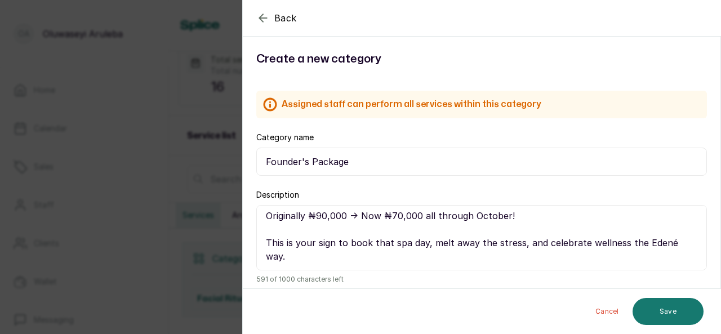
scroll to position [0, 0]
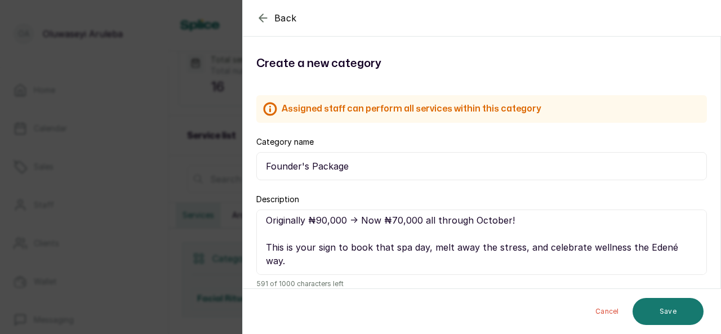
click at [267, 17] on icon "button" at bounding box center [262, 17] width 7 height 7
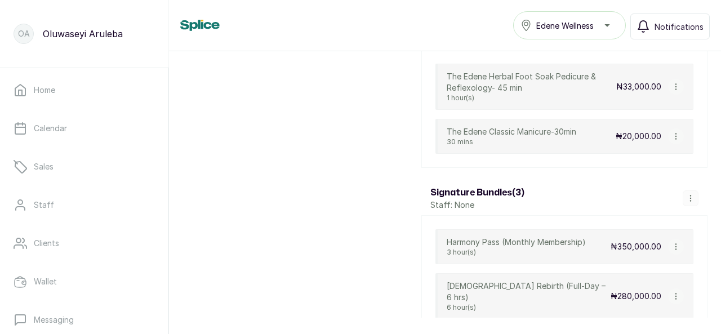
scroll to position [1122, 0]
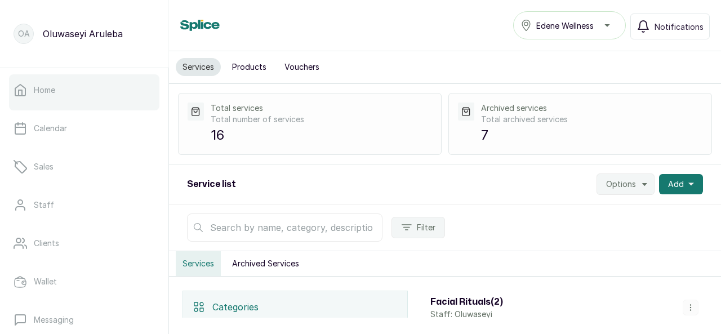
click at [54, 87] on p "Home" at bounding box center [44, 90] width 21 height 11
